Goal: Task Accomplishment & Management: Manage account settings

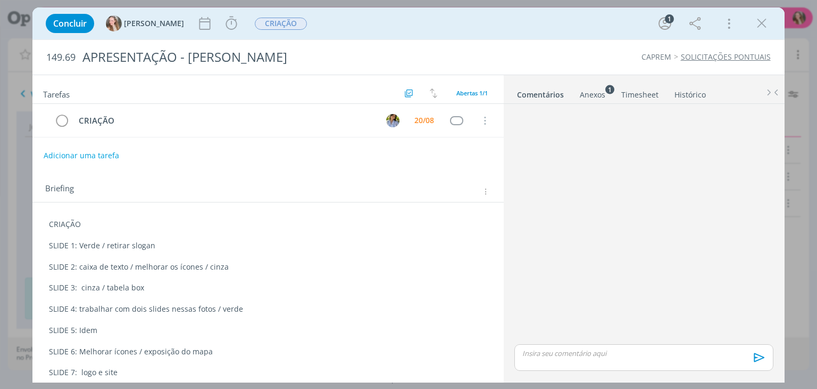
click at [758, 24] on icon "dialog" at bounding box center [762, 23] width 16 height 16
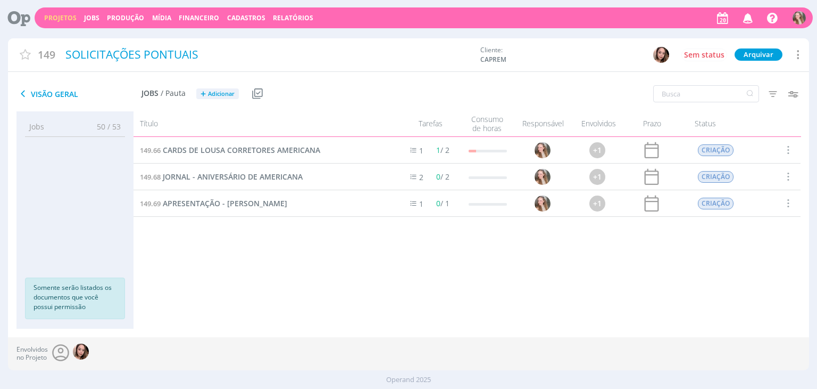
click at [64, 18] on link "Projetos" at bounding box center [60, 17] width 32 height 9
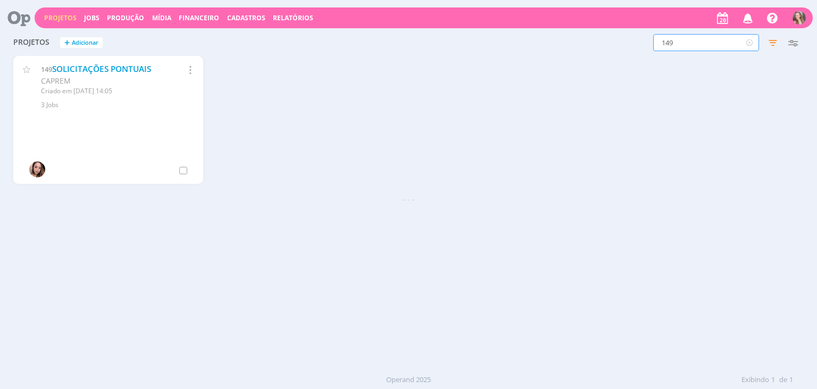
drag, startPoint x: 688, startPoint y: 37, endPoint x: 614, endPoint y: 32, distance: 73.6
click at [617, 35] on div "149 Filtros Filtrar Limpar 149 Status Clientes 3 selecionados Data de criação a…" at bounding box center [659, 42] width 290 height 17
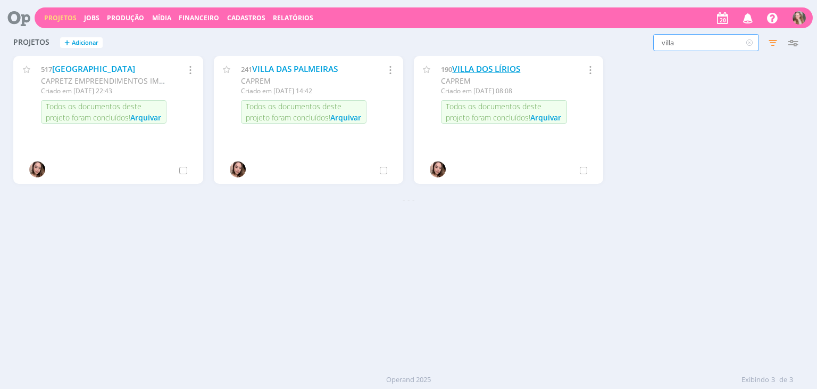
type input "villa"
click at [502, 69] on link "VILLA DOS LÍRIOS" at bounding box center [486, 68] width 68 height 11
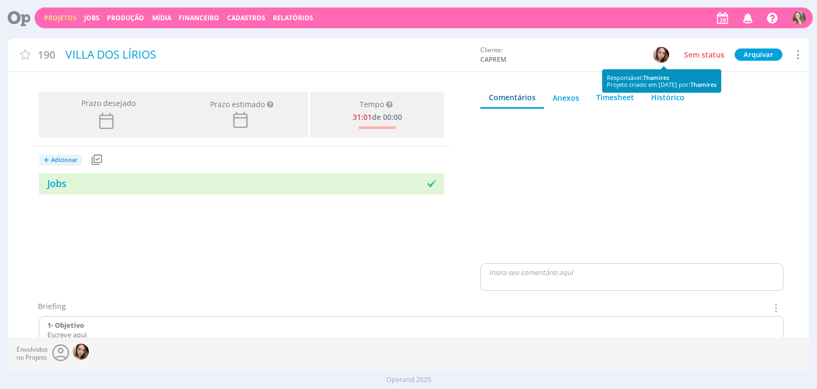
click at [660, 54] on img "button" at bounding box center [662, 55] width 16 height 16
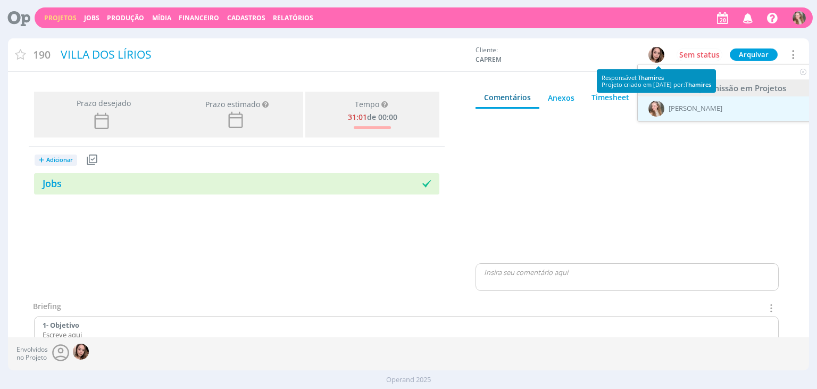
type input "gab"
click at [726, 115] on div "[PERSON_NAME]" at bounding box center [725, 108] width 175 height 24
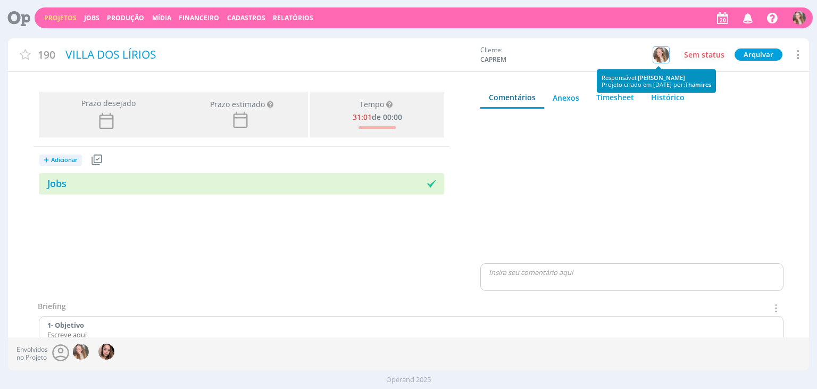
scroll to position [0, 0]
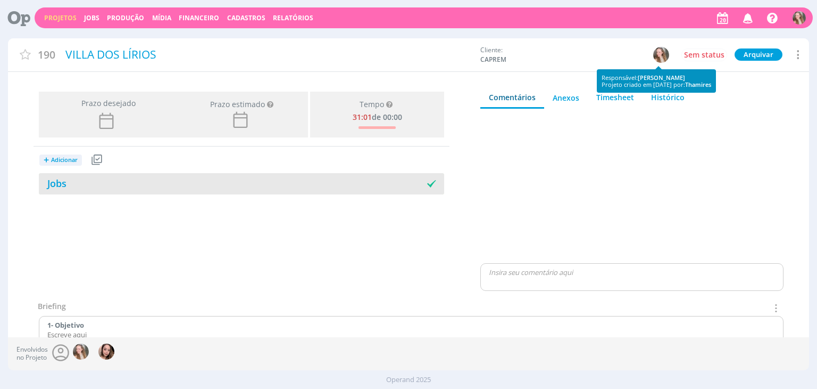
click at [181, 186] on div "Jobs" at bounding box center [140, 183] width 203 height 14
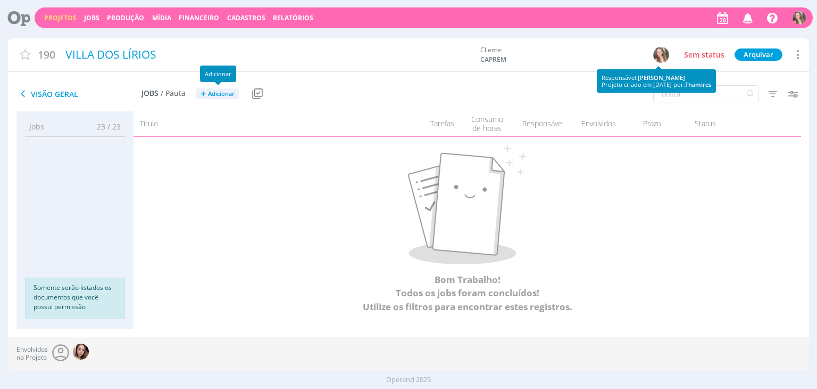
click at [218, 90] on span "Adicionar" at bounding box center [221, 93] width 27 height 7
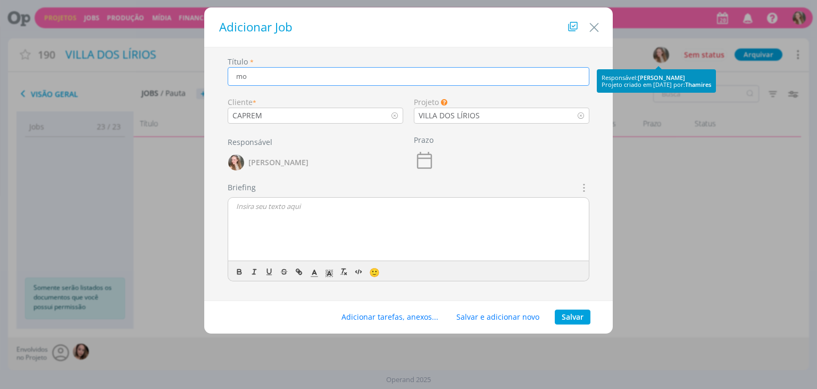
type input "m"
type input "MOTION"
click at [257, 218] on div "dialog" at bounding box center [408, 229] width 361 height 64
click at [575, 317] on button "Salvar" at bounding box center [573, 316] width 36 height 15
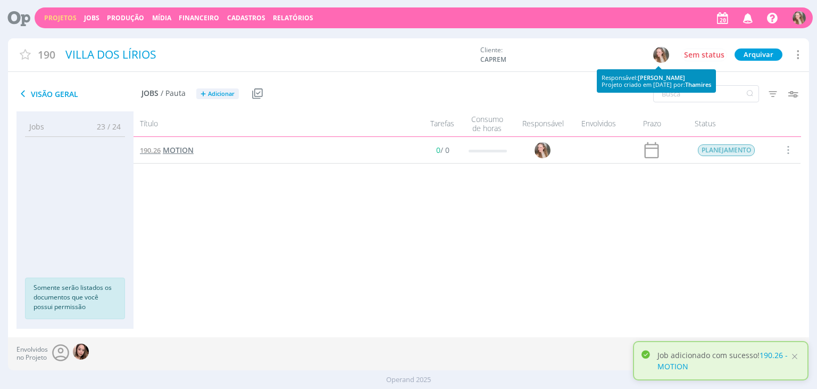
click at [179, 150] on span "MOTION" at bounding box center [178, 150] width 31 height 10
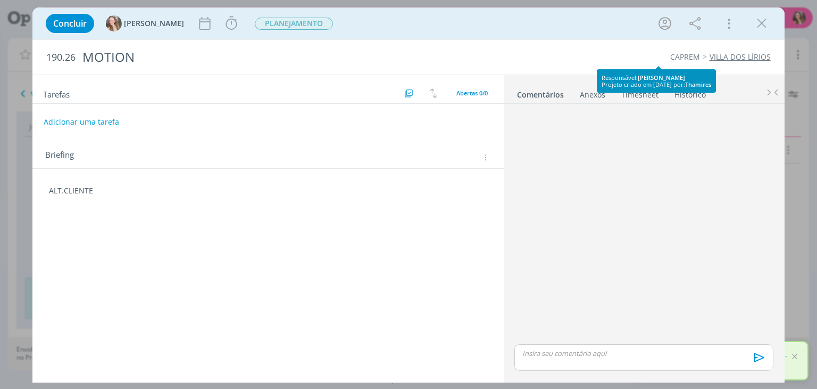
click at [160, 209] on div "ALT.CLIENTE 🙂" at bounding box center [268, 197] width 454 height 33
click at [144, 189] on p "ALT.CLIENTE" at bounding box center [268, 190] width 438 height 11
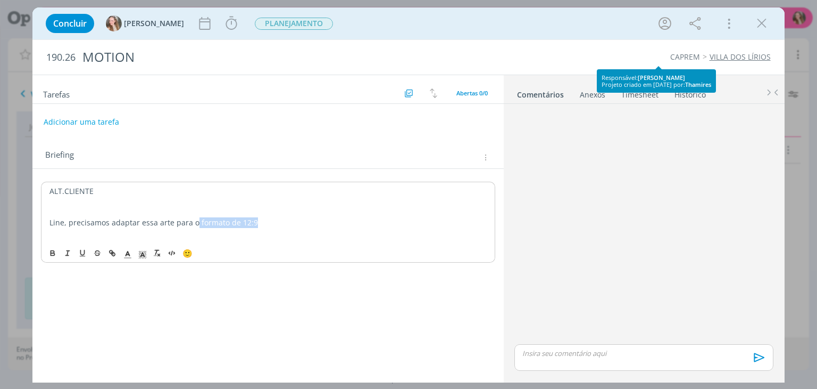
drag, startPoint x: 195, startPoint y: 221, endPoint x: 368, endPoint y: 222, distance: 173.5
click at [394, 221] on p "Line, precisamos adaptar essa arte para o formato de 12:9" at bounding box center [267, 222] width 437 height 11
click at [49, 256] on icon "dialog" at bounding box center [52, 253] width 9 height 9
click at [200, 222] on strong "formato de 12:9" at bounding box center [229, 222] width 59 height 10
click at [206, 242] on p "dialog" at bounding box center [267, 243] width 437 height 11
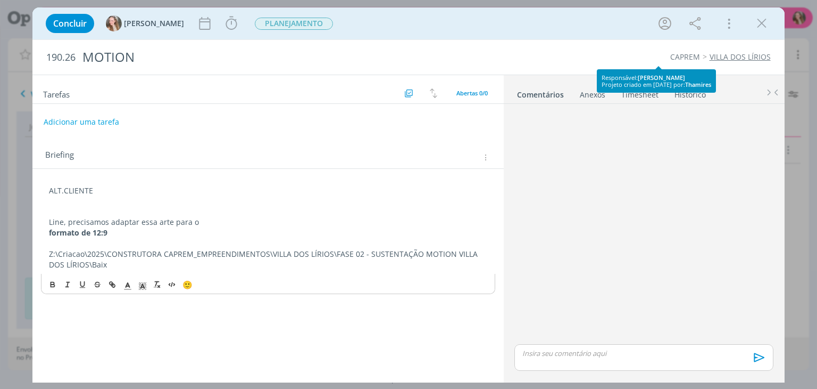
click at [75, 124] on button "Adicionar uma tarefa" at bounding box center [81, 121] width 77 height 19
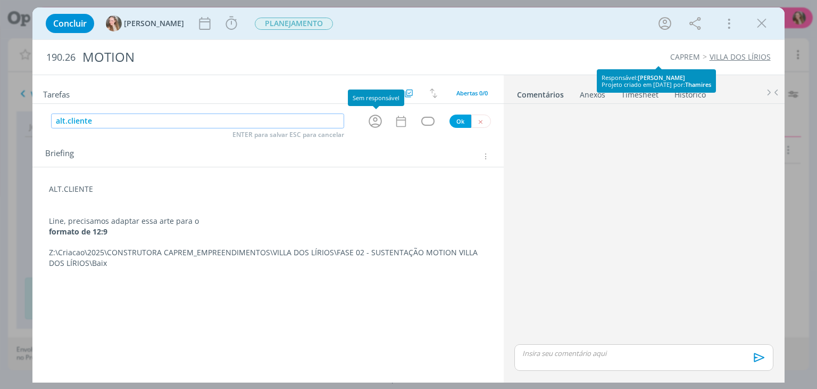
click at [375, 124] on icon "dialog" at bounding box center [375, 121] width 16 height 16
type input "alt.cliente"
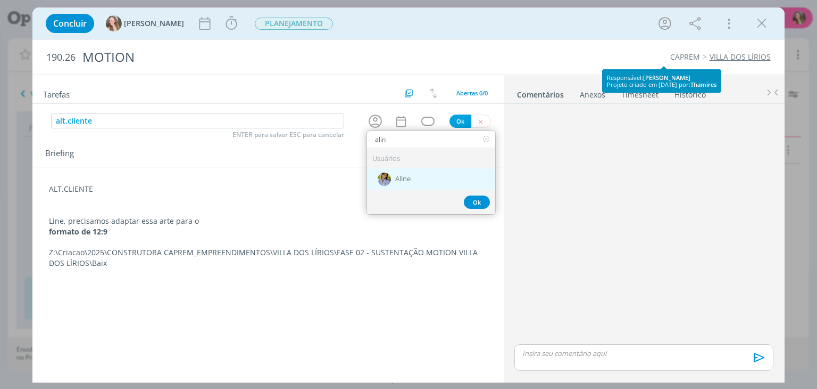
type input "alin"
click at [410, 179] on span "Aline" at bounding box center [402, 179] width 15 height 9
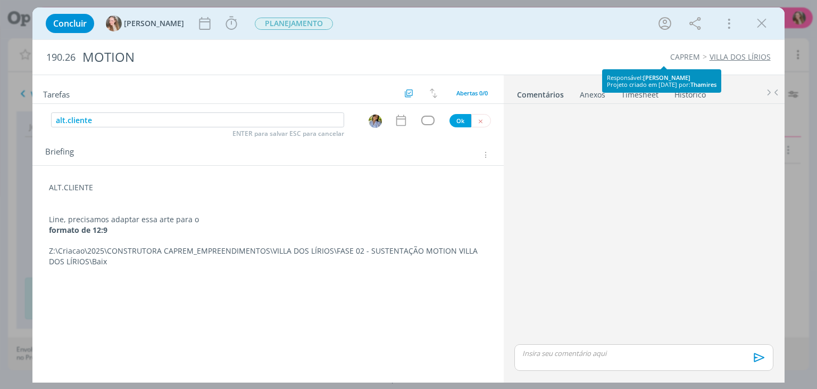
click at [121, 260] on p "Z:\Criacao\2025\CONSTRUTORA CAPREM_EMPREENDIMENTOS\VILLA DOS LÍRIOS\FASE 02 - S…" at bounding box center [268, 255] width 438 height 21
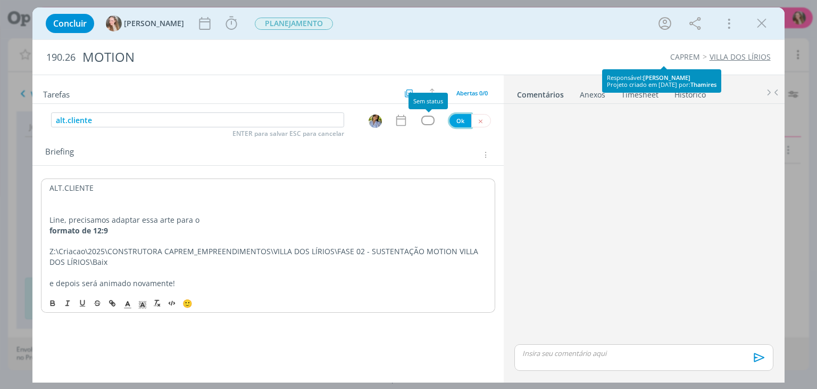
click at [457, 118] on button "Ok" at bounding box center [461, 120] width 22 height 13
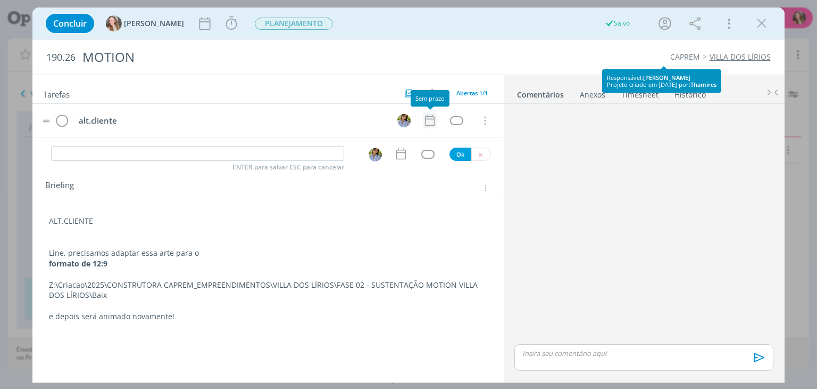
click at [433, 121] on icon "dialog" at bounding box center [430, 120] width 14 height 14
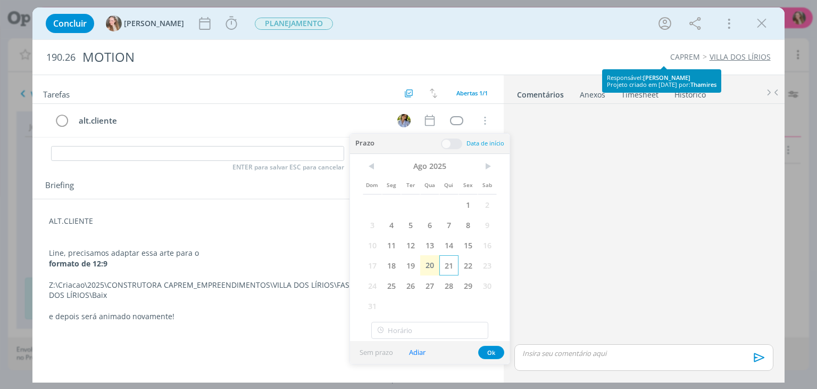
click at [446, 262] on span "21" at bounding box center [449, 265] width 19 height 20
click at [490, 352] on button "Ok" at bounding box center [491, 351] width 26 height 13
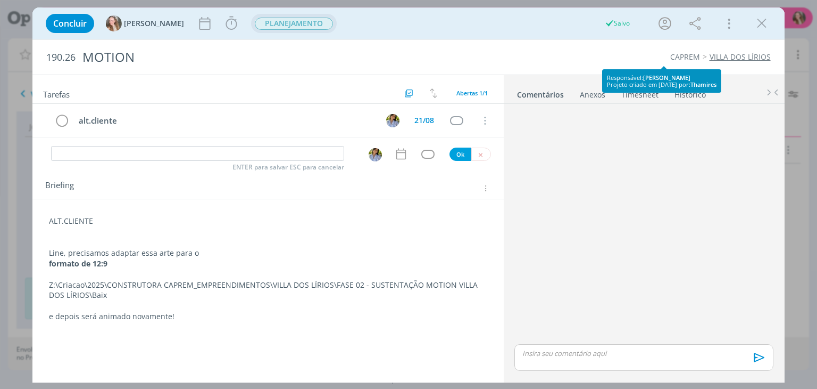
click at [260, 28] on span "PLANEJAMENTO" at bounding box center [294, 24] width 78 height 12
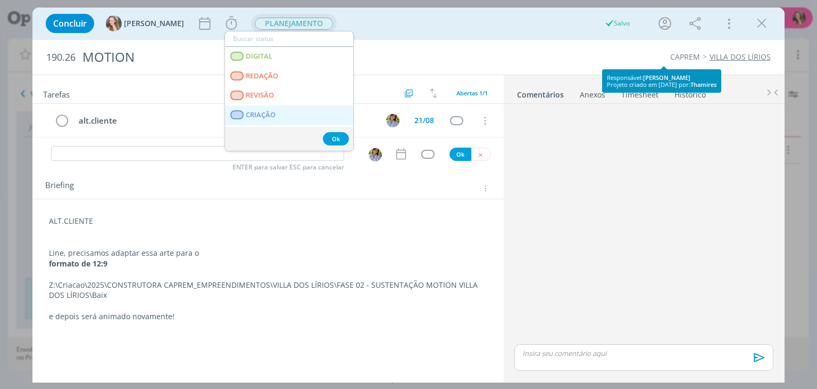
click at [267, 108] on link "CRIAÇÃO" at bounding box center [289, 115] width 128 height 20
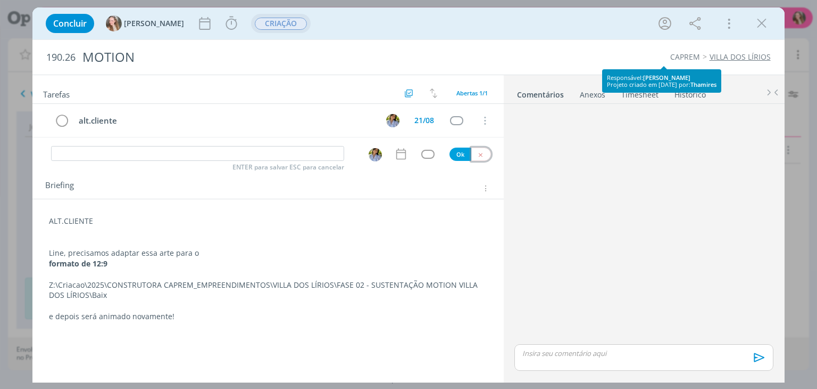
click at [477, 151] on button "dialog" at bounding box center [482, 153] width 20 height 13
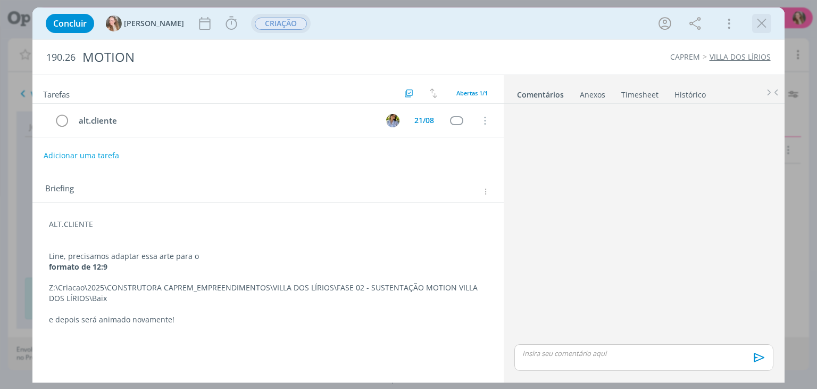
click at [766, 15] on icon "dialog" at bounding box center [762, 23] width 16 height 16
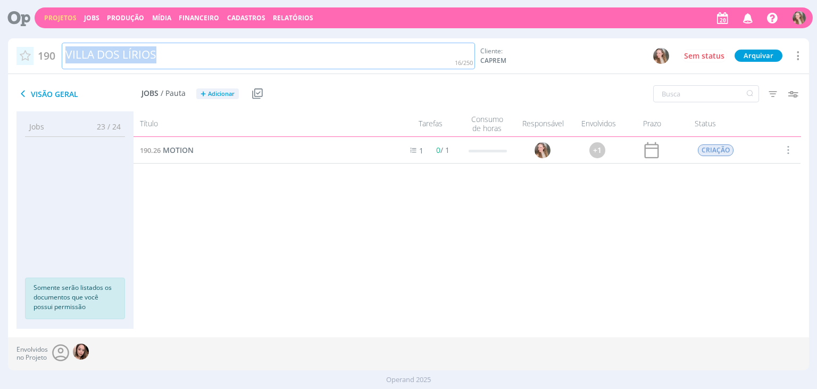
drag, startPoint x: 226, startPoint y: 52, endPoint x: 20, endPoint y: 47, distance: 206.0
click at [20, 47] on div "190 [GEOGRAPHIC_DATA]" at bounding box center [241, 56] width 467 height 27
copy div "VILLA DOS LÍRIOS"
click at [168, 150] on span "MOTION" at bounding box center [178, 150] width 31 height 10
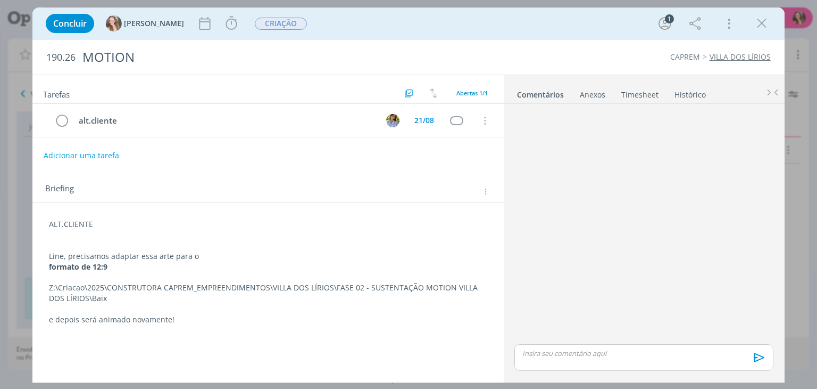
click at [152, 288] on p "Z:\Criacao\2025\CONSTRUTORA CAPREM_EMPREENDIMENTOS\VILLA DOS LÍRIOS\FASE 02 - S…" at bounding box center [268, 292] width 438 height 21
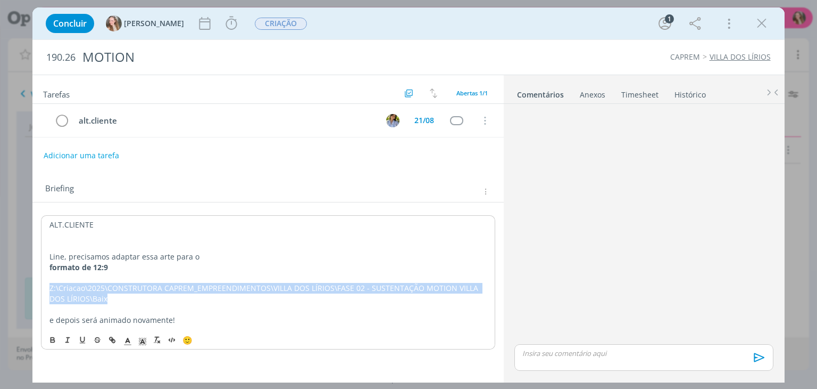
drag, startPoint x: 109, startPoint y: 297, endPoint x: 46, endPoint y: 284, distance: 63.7
click at [46, 284] on div "ALT.CLIENTE Line, precisamos adaptar essa arte para o formato de 12:9 Z:\Criaca…" at bounding box center [268, 272] width 454 height 114
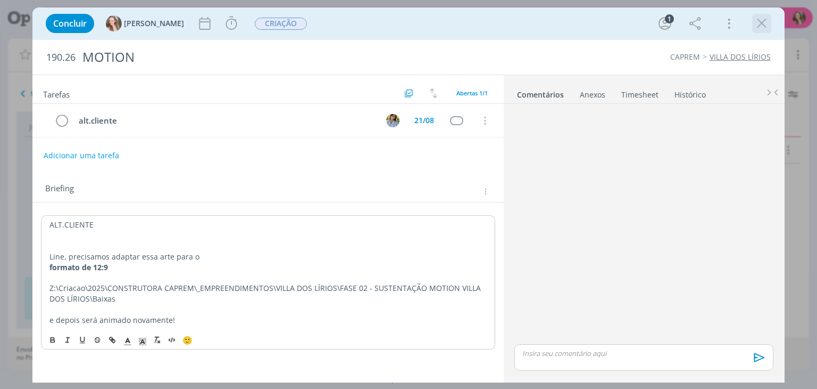
click at [763, 24] on icon "dialog" at bounding box center [762, 23] width 16 height 16
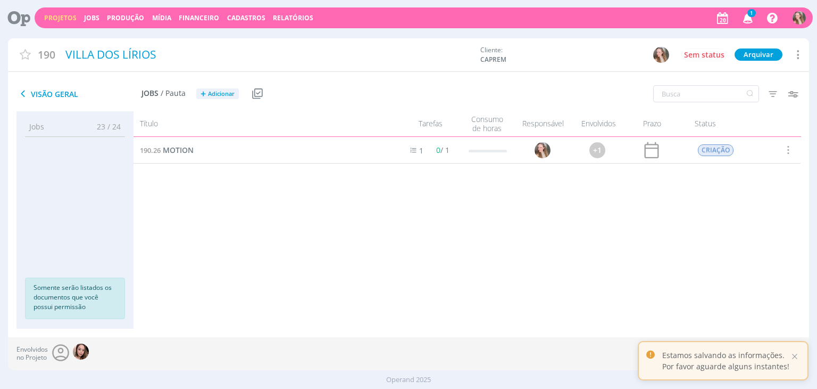
click at [650, 16] on div "Projetos Jobs Produção [GEOGRAPHIC_DATA] Financeiro Cadastros Relatórios 1 Noti…" at bounding box center [424, 17] width 779 height 21
click at [746, 15] on icon "button" at bounding box center [748, 18] width 19 height 18
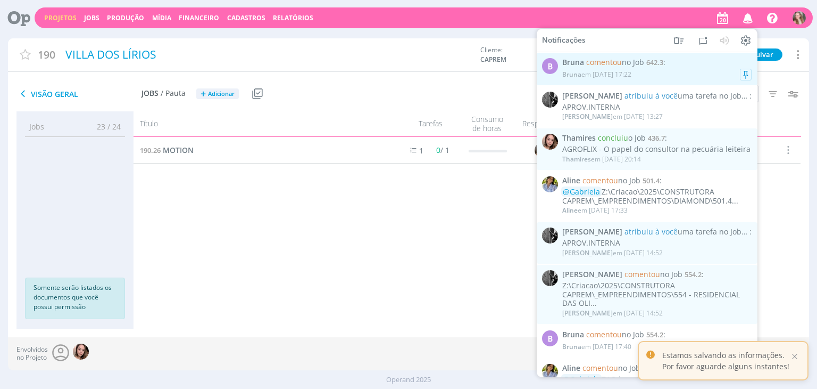
click at [673, 70] on div "Bruna em [DATE] 17:22" at bounding box center [657, 74] width 189 height 11
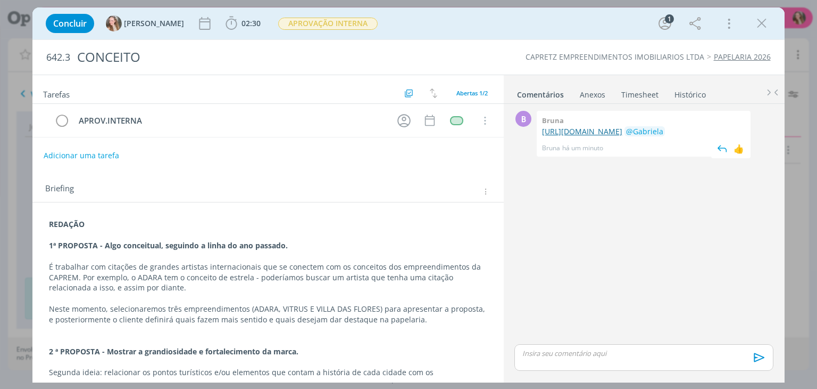
click at [568, 133] on link "[URL][DOMAIN_NAME]" at bounding box center [582, 131] width 80 height 10
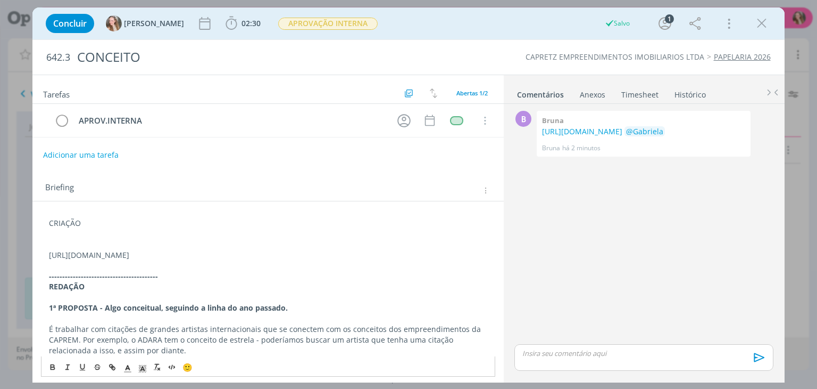
click at [66, 156] on button "Adicionar uma tarefa" at bounding box center [81, 155] width 76 height 18
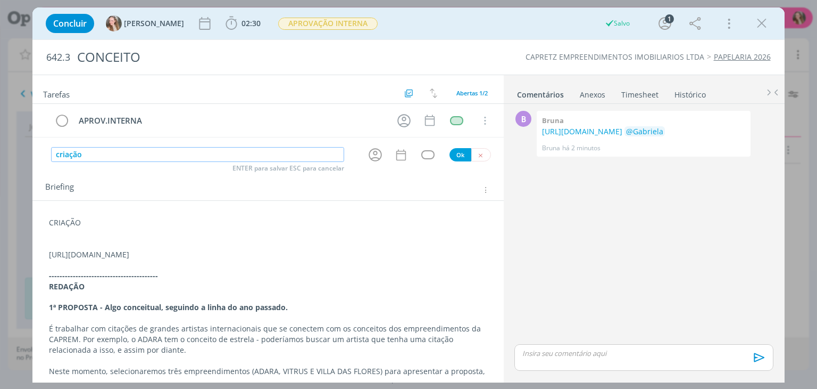
type input "criação"
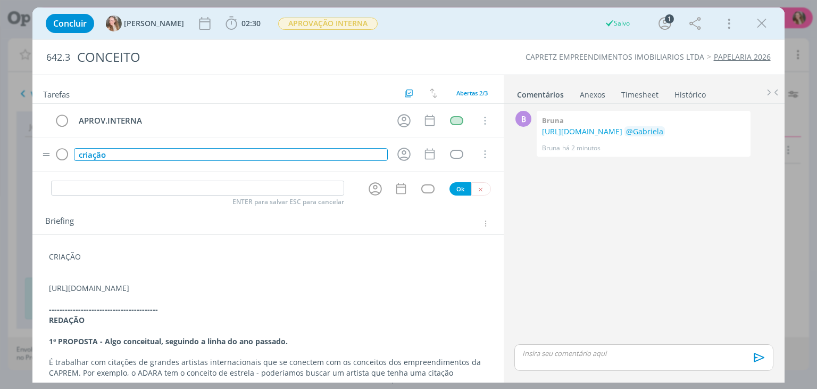
click at [92, 151] on div "criação" at bounding box center [230, 154] width 313 height 13
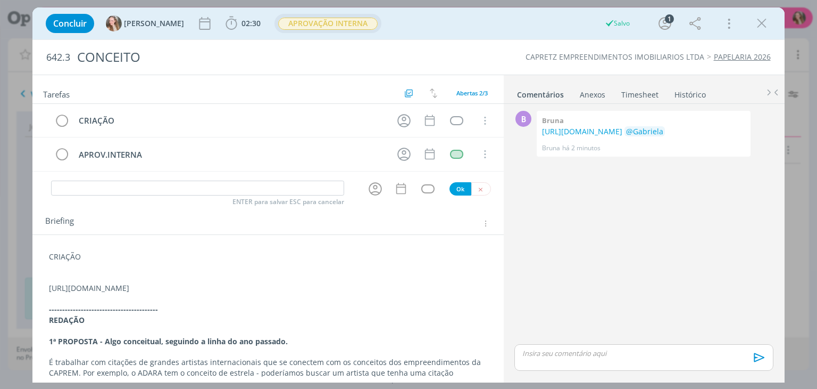
click at [278, 26] on span "APROVAÇÃO INTERNA" at bounding box center [328, 24] width 100 height 12
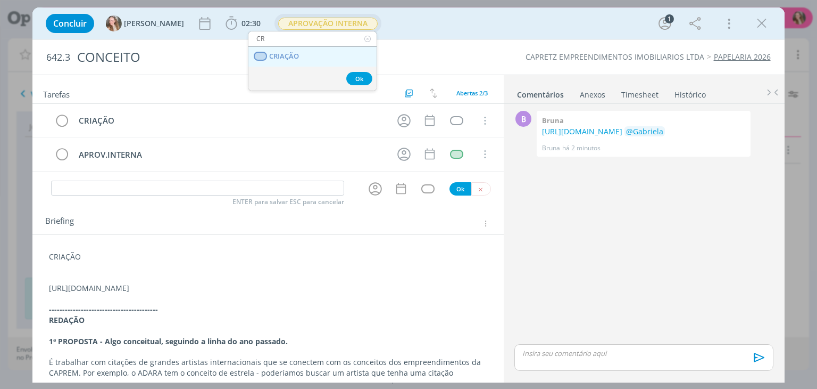
type input "CR"
drag, startPoint x: 293, startPoint y: 51, endPoint x: 294, endPoint y: 64, distance: 12.9
click at [293, 52] on span "CRIAÇÃO" at bounding box center [285, 56] width 30 height 9
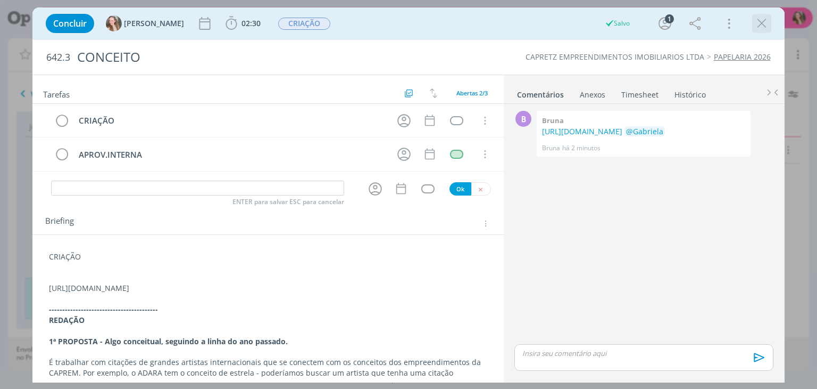
click at [764, 20] on icon "dialog" at bounding box center [762, 23] width 16 height 16
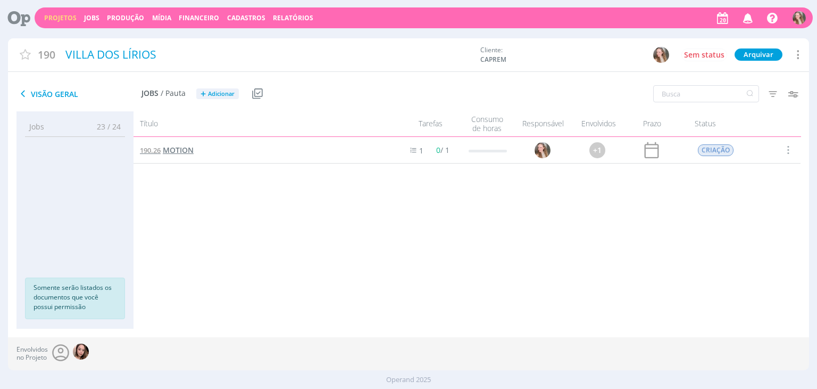
click at [174, 149] on span "MOTION" at bounding box center [178, 150] width 31 height 10
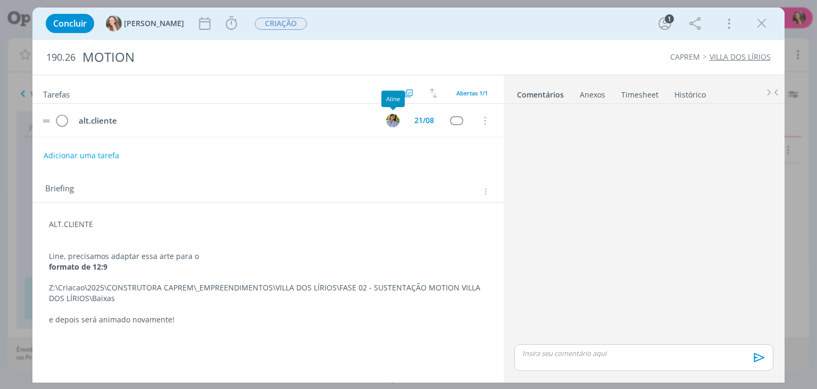
click at [394, 119] on img "dialog" at bounding box center [392, 120] width 13 height 13
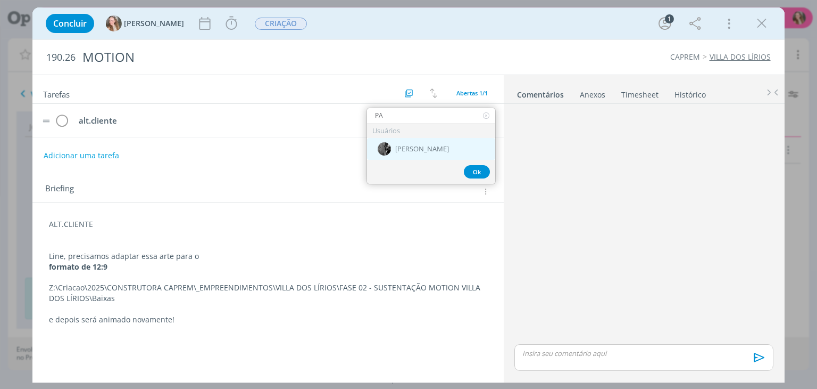
type input "PA"
click at [398, 143] on div "[PERSON_NAME]" at bounding box center [431, 149] width 128 height 22
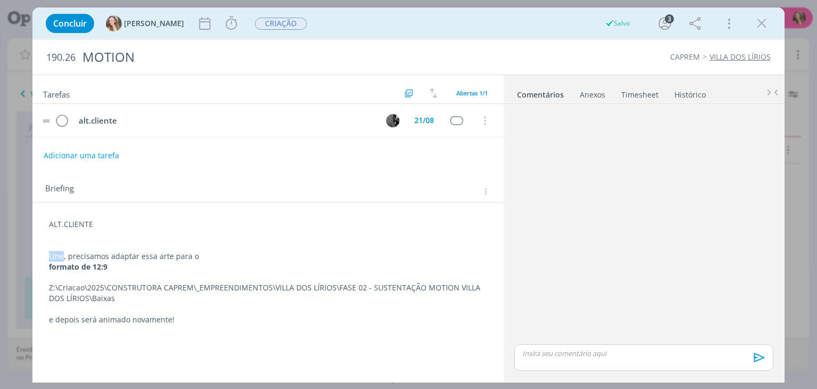
drag, startPoint x: 62, startPoint y: 255, endPoint x: 35, endPoint y: 254, distance: 27.7
click at [35, 254] on div "ALT.CLIENTE Line, precisamos adaptar essa arte para o formato de 12:9 Z:\Criaca…" at bounding box center [267, 267] width 471 height 130
click at [189, 256] on p "Precisamos adaptar essa arte para o" at bounding box center [267, 256] width 437 height 11
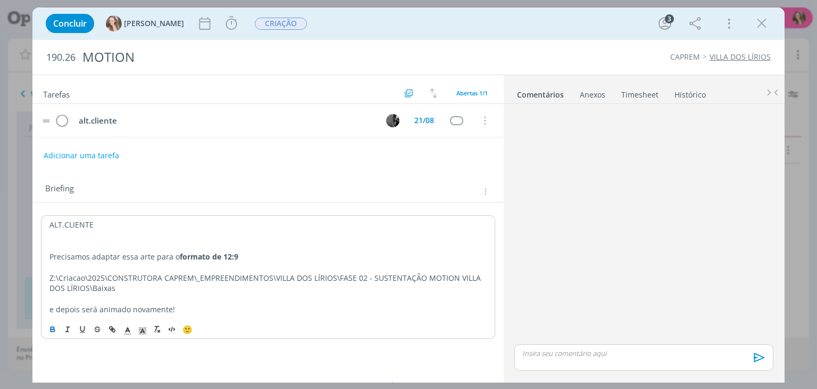
click at [282, 252] on p "Precisamos adaptar essa arte para o formato de 12:9" at bounding box center [267, 256] width 437 height 11
drag, startPoint x: 704, startPoint y: 211, endPoint x: 630, endPoint y: 16, distance: 208.4
click at [704, 211] on div "dialog" at bounding box center [643, 225] width 267 height 234
click at [400, 118] on button "dialog" at bounding box center [393, 120] width 16 height 16
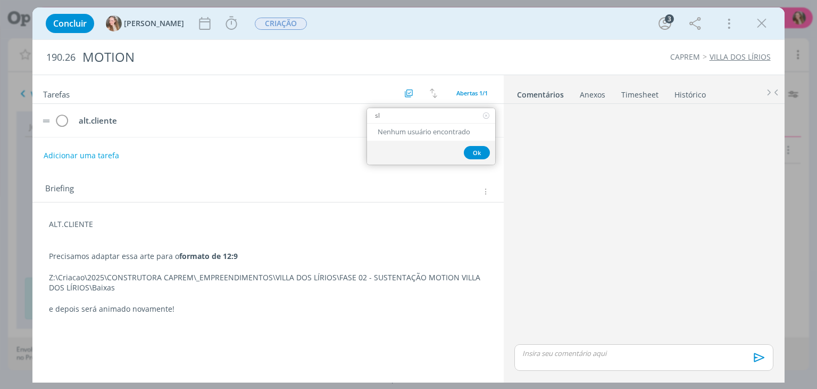
type input "s"
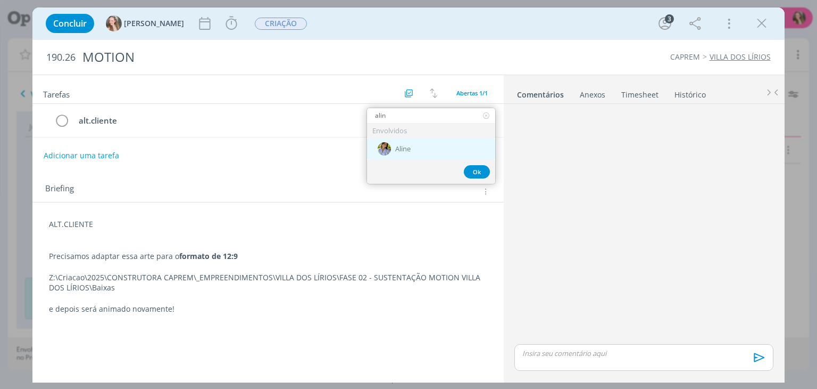
type input "alin"
click at [398, 150] on span "Aline" at bounding box center [402, 149] width 15 height 9
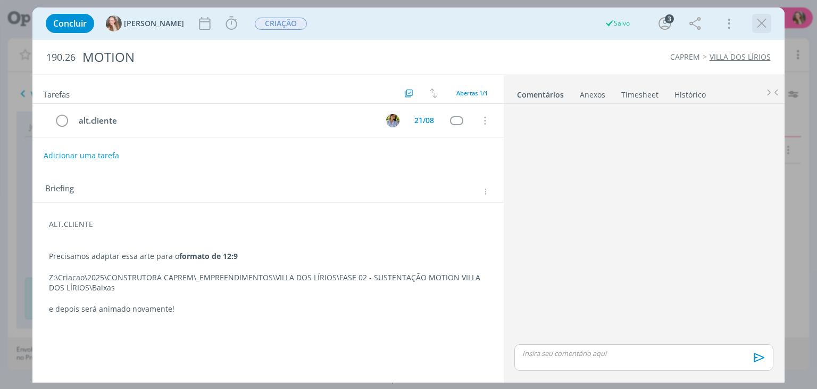
click at [761, 31] on icon "dialog" at bounding box center [762, 23] width 16 height 16
